Goal: Find specific page/section: Find specific page/section

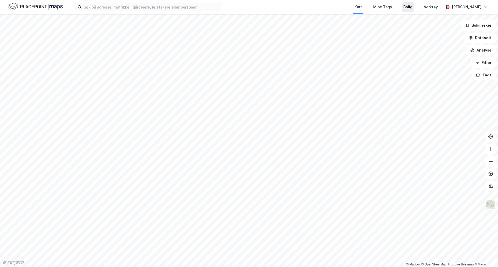
click at [403, 4] on div "Bolig" at bounding box center [407, 7] width 9 height 6
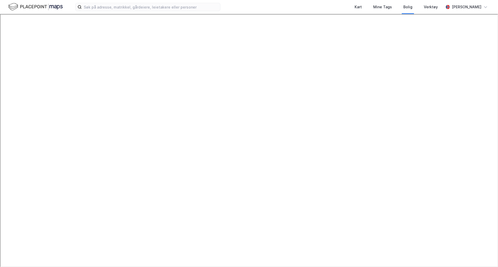
click at [334, 4] on div "Kart Mine Tags Bolig Verktøy" at bounding box center [344, 7] width 198 height 14
